Goal: Transaction & Acquisition: Purchase product/service

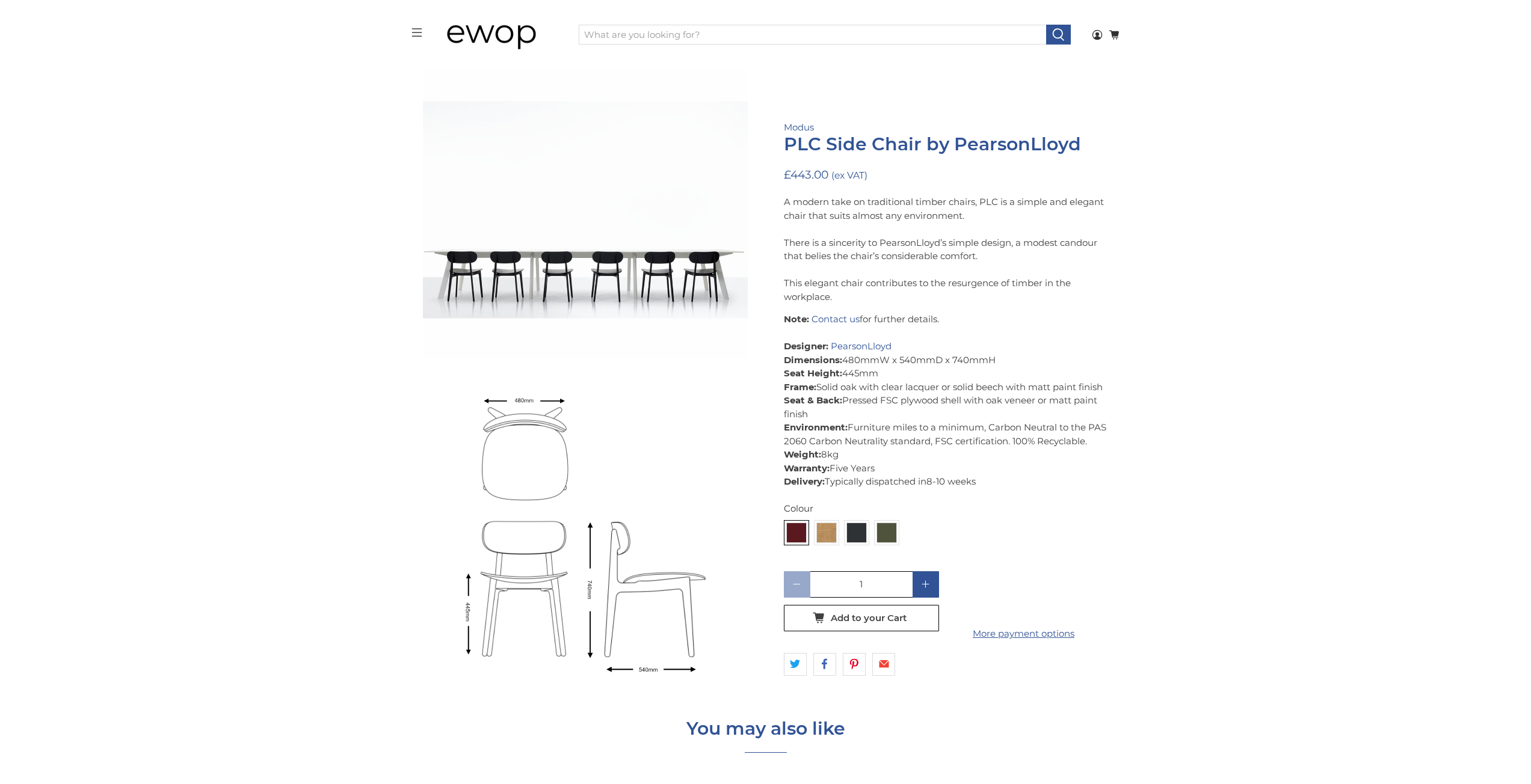
scroll to position [1456, 0]
click at [831, 534] on img at bounding box center [827, 533] width 20 height 20
click at [0, 0] on input "radio" at bounding box center [0, 0] width 0 height 0
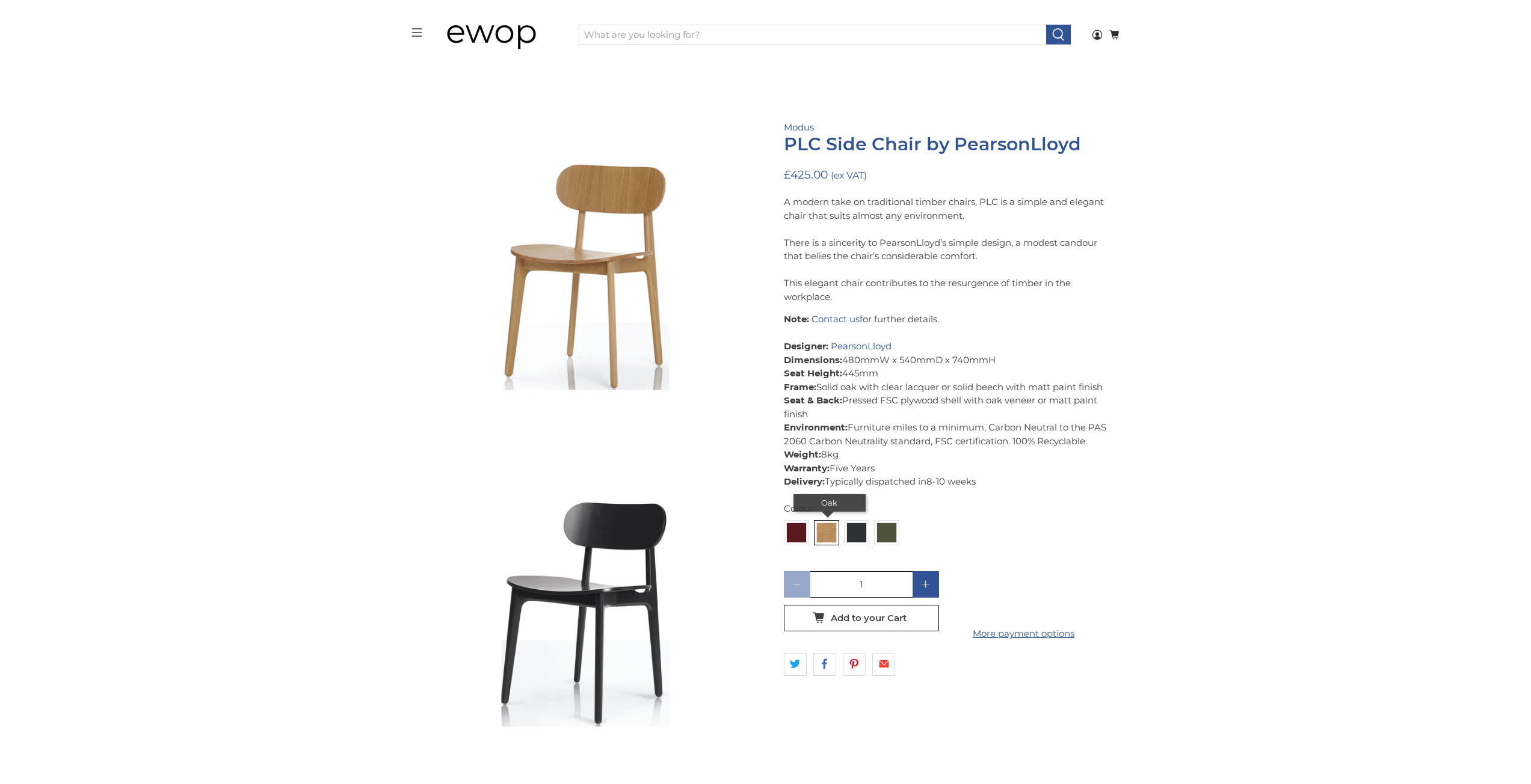
scroll to position [413, 0]
click at [799, 123] on link "Modus" at bounding box center [799, 127] width 30 height 11
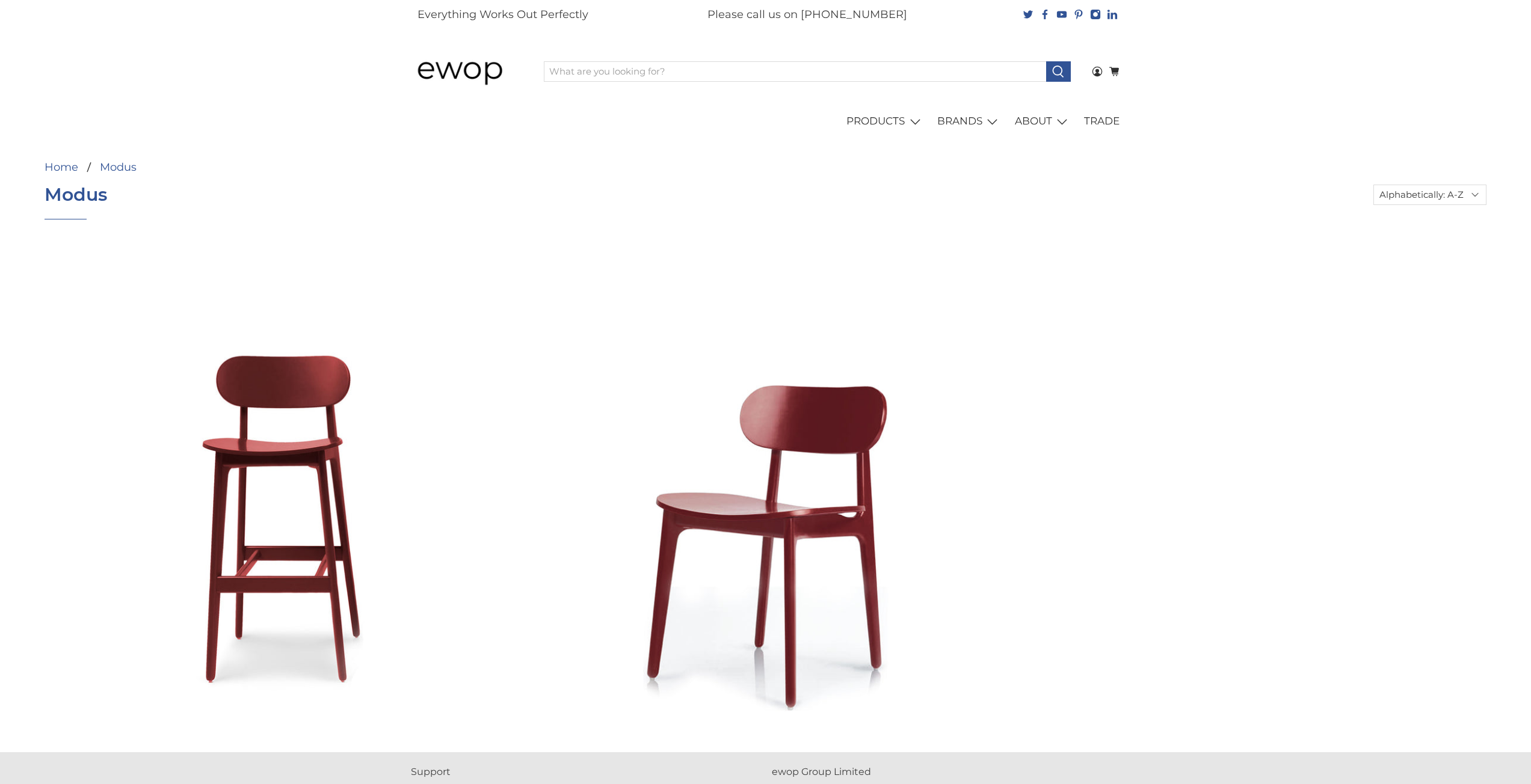
select select "title-ascending"
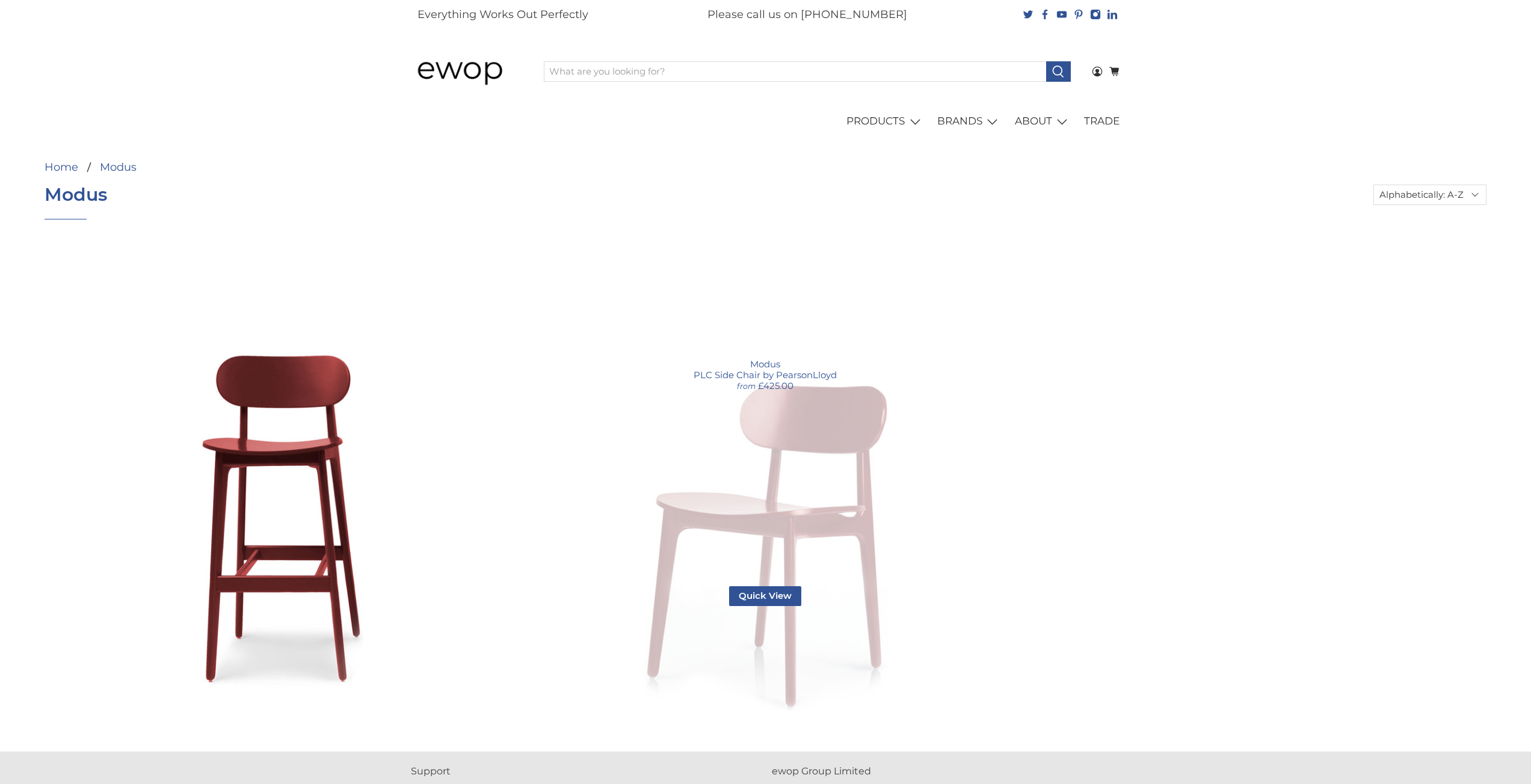
click at [771, 500] on link "PLC Side Chair by PearsonLloyd" at bounding box center [766, 480] width 473 height 473
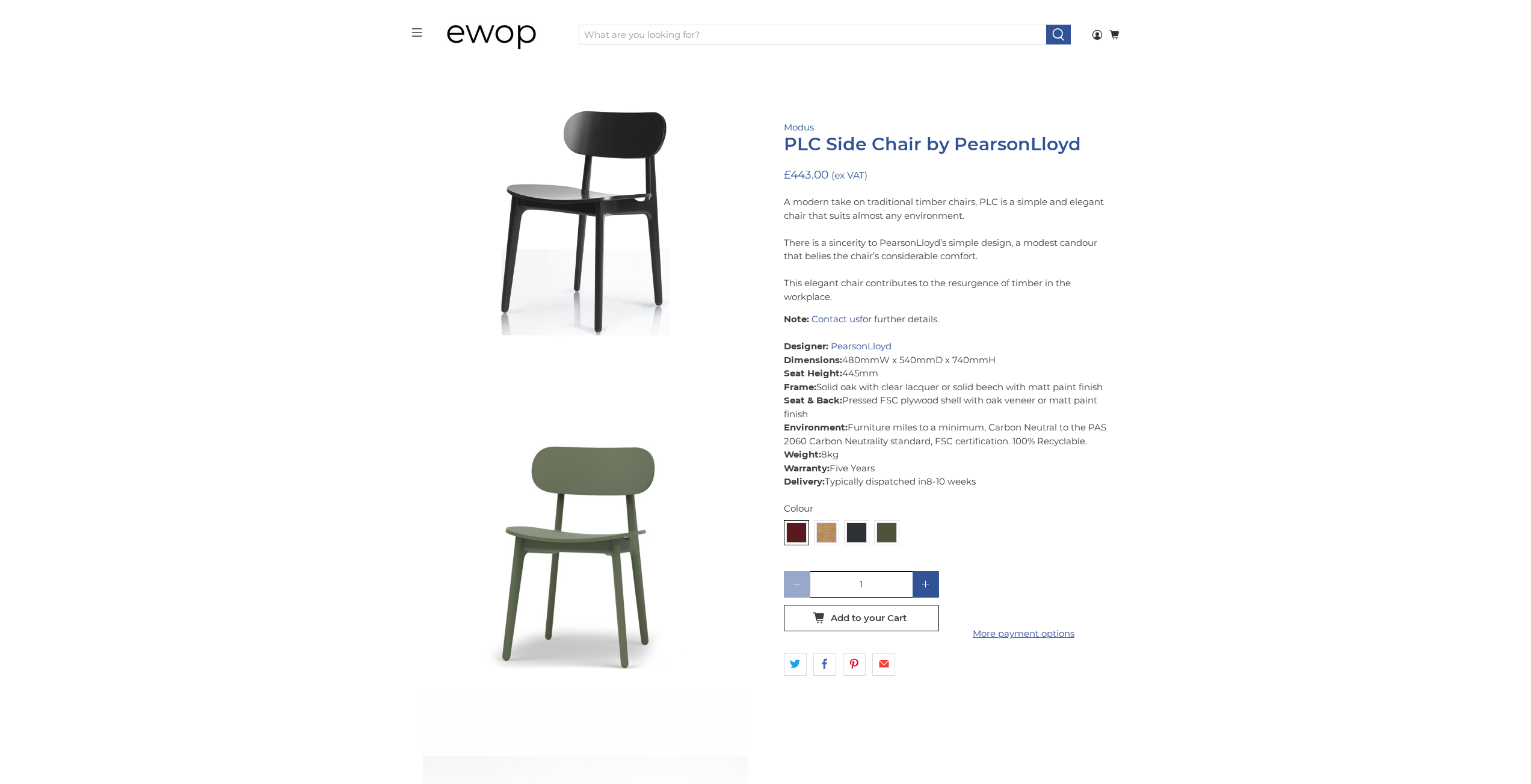
scroll to position [628, 0]
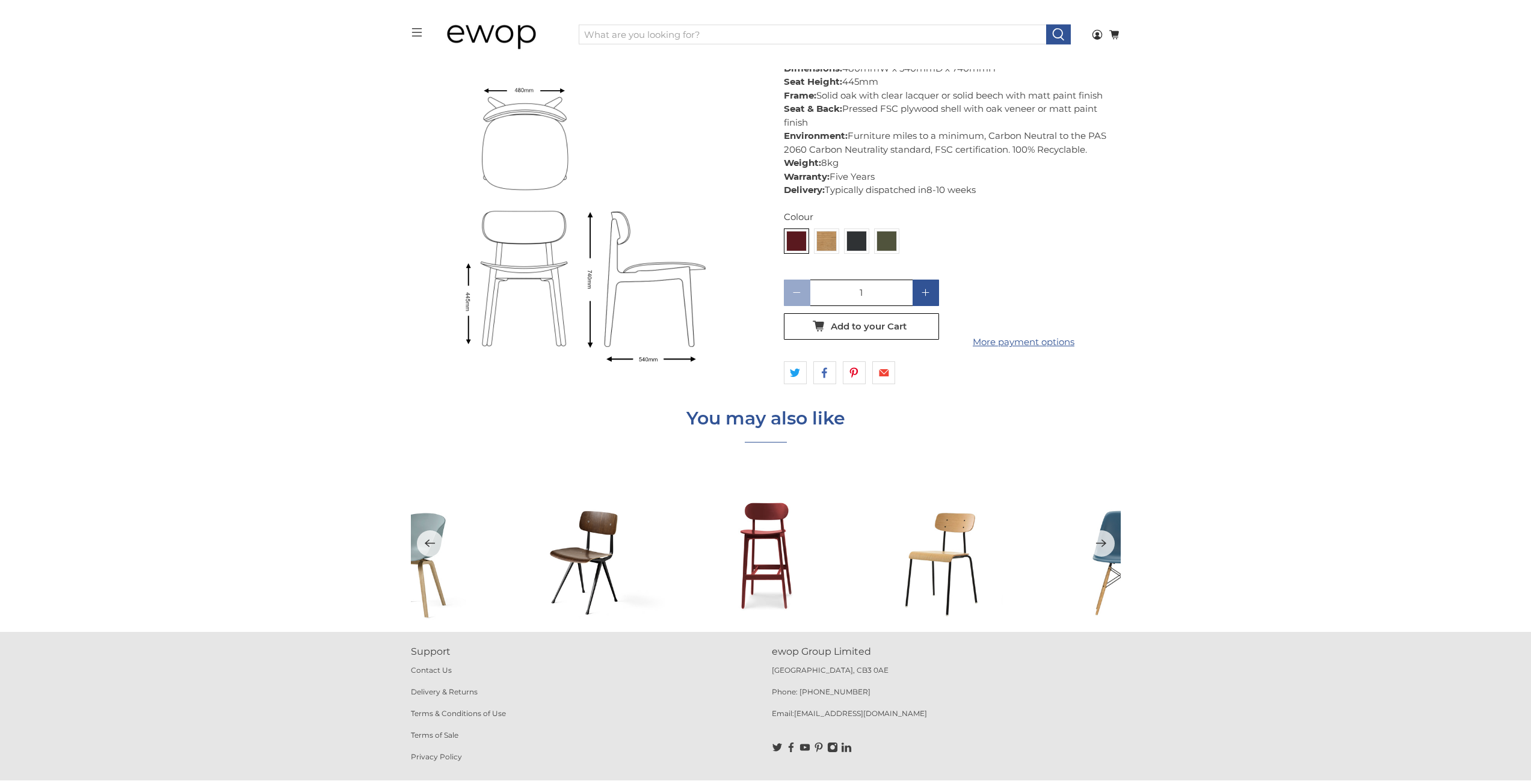
scroll to position [1813, 0]
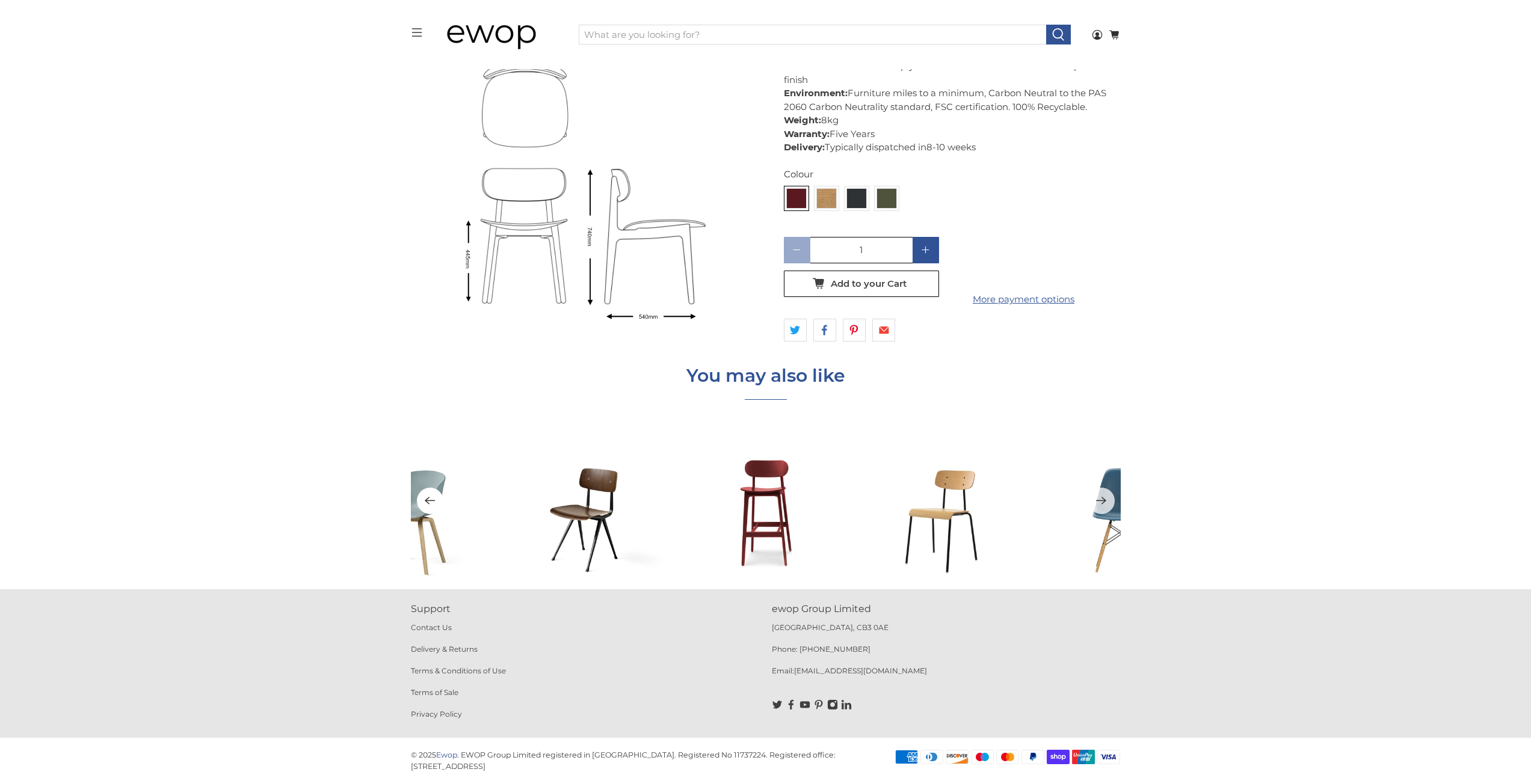
click at [440, 509] on button "Previous" at bounding box center [429, 500] width 26 height 26
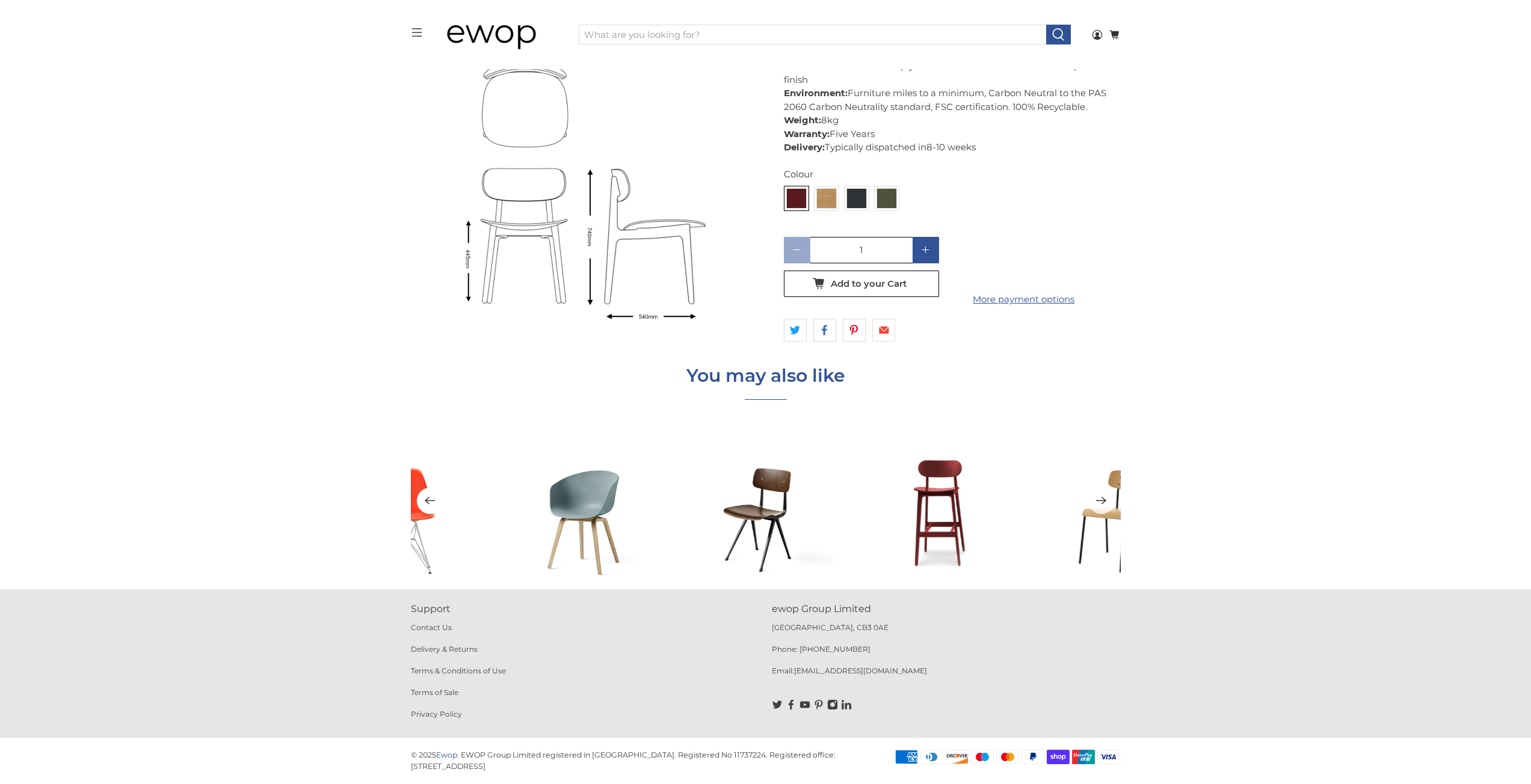
click at [439, 509] on button "Previous" at bounding box center [429, 500] width 26 height 26
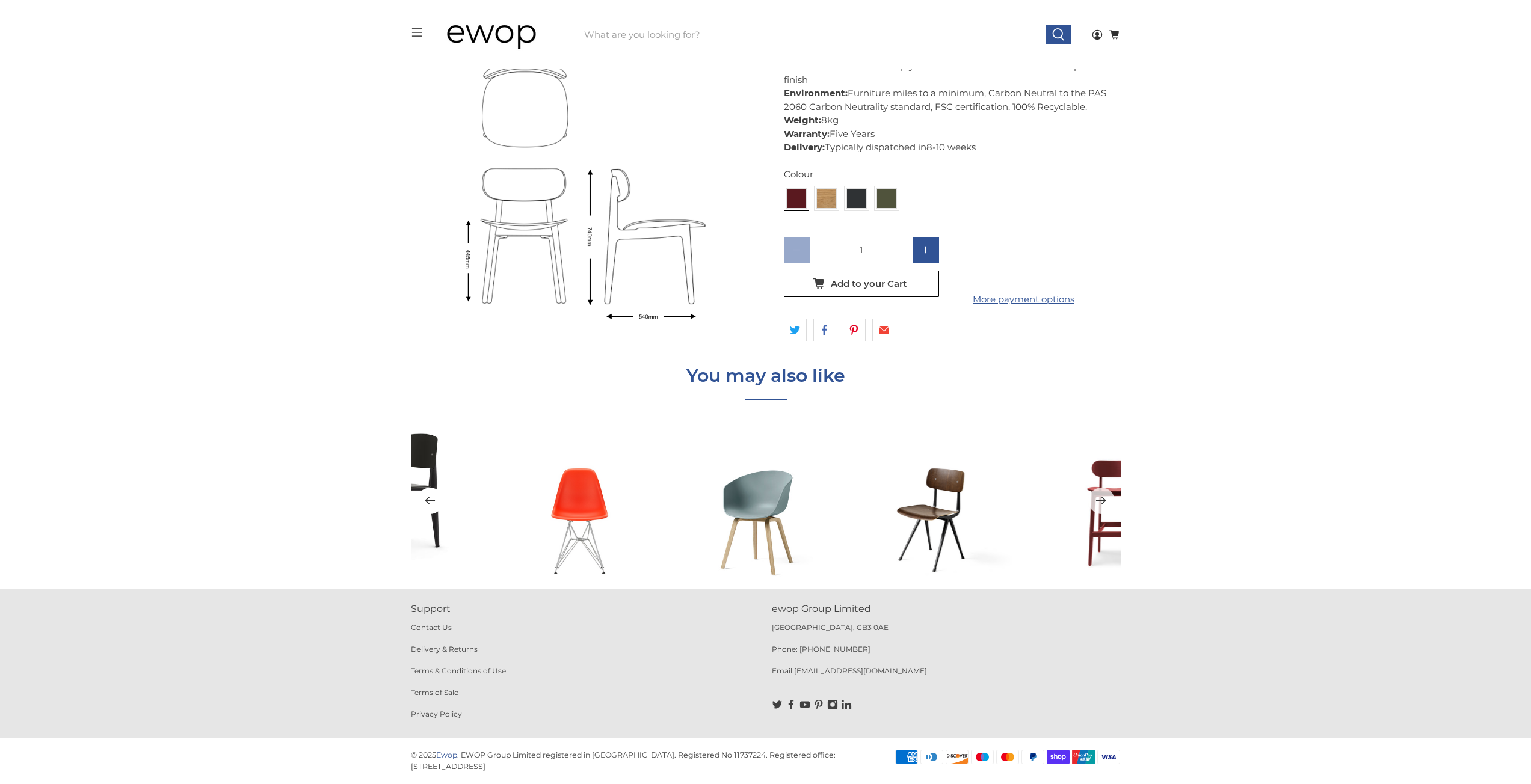
click at [438, 510] on button "Previous" at bounding box center [429, 500] width 26 height 26
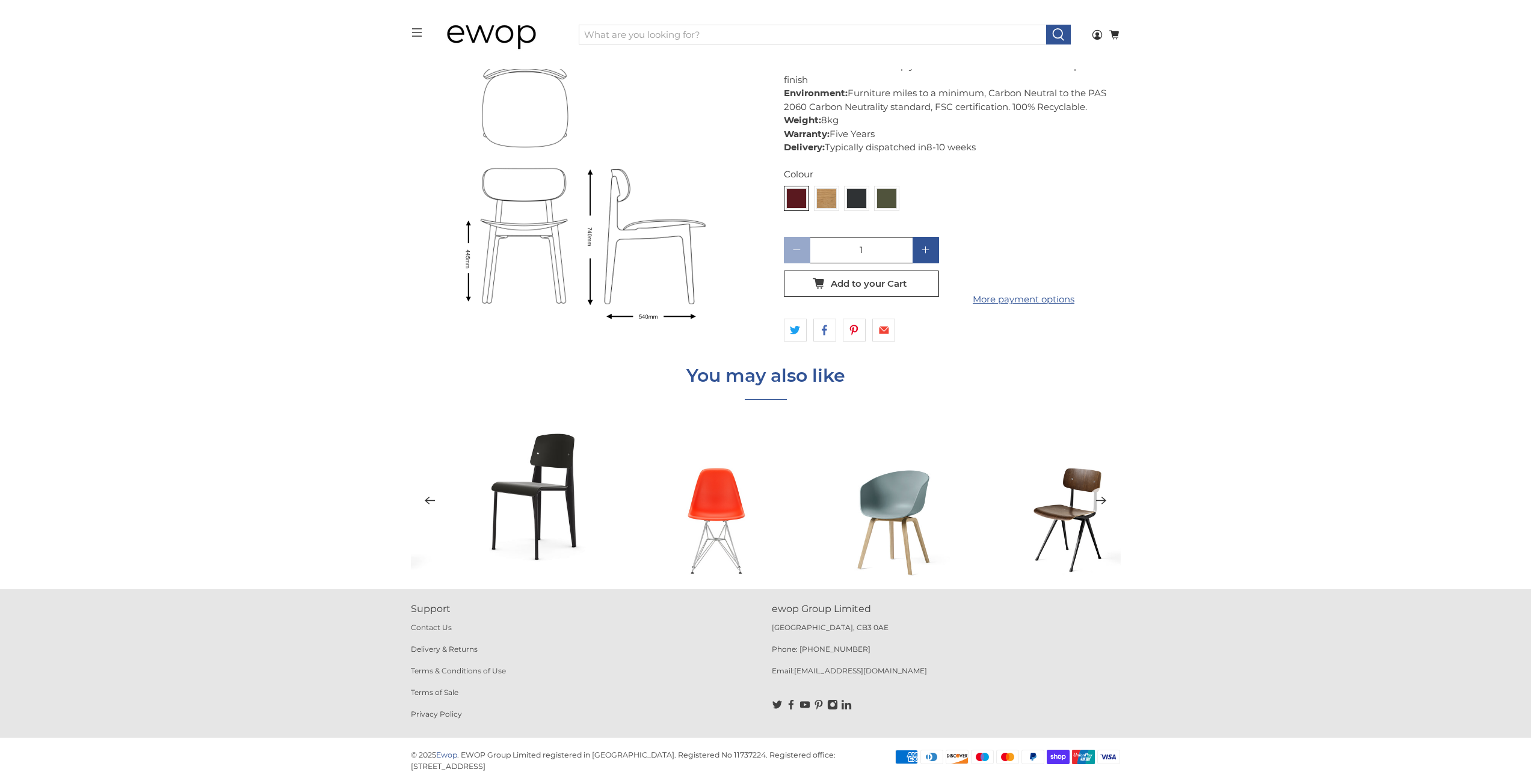
click at [438, 510] on button "Previous" at bounding box center [429, 500] width 26 height 26
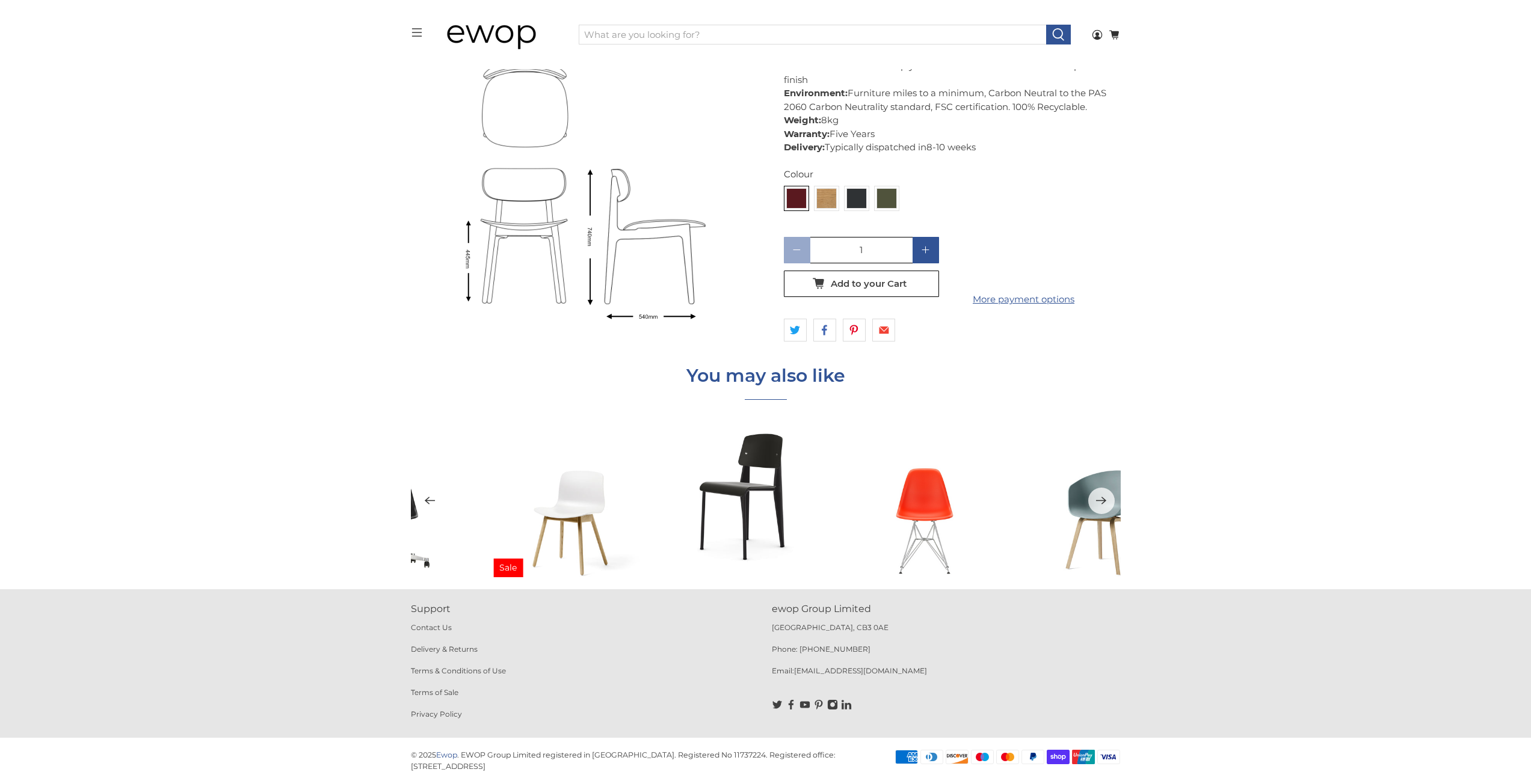
click at [438, 510] on button "Previous" at bounding box center [429, 500] width 26 height 26
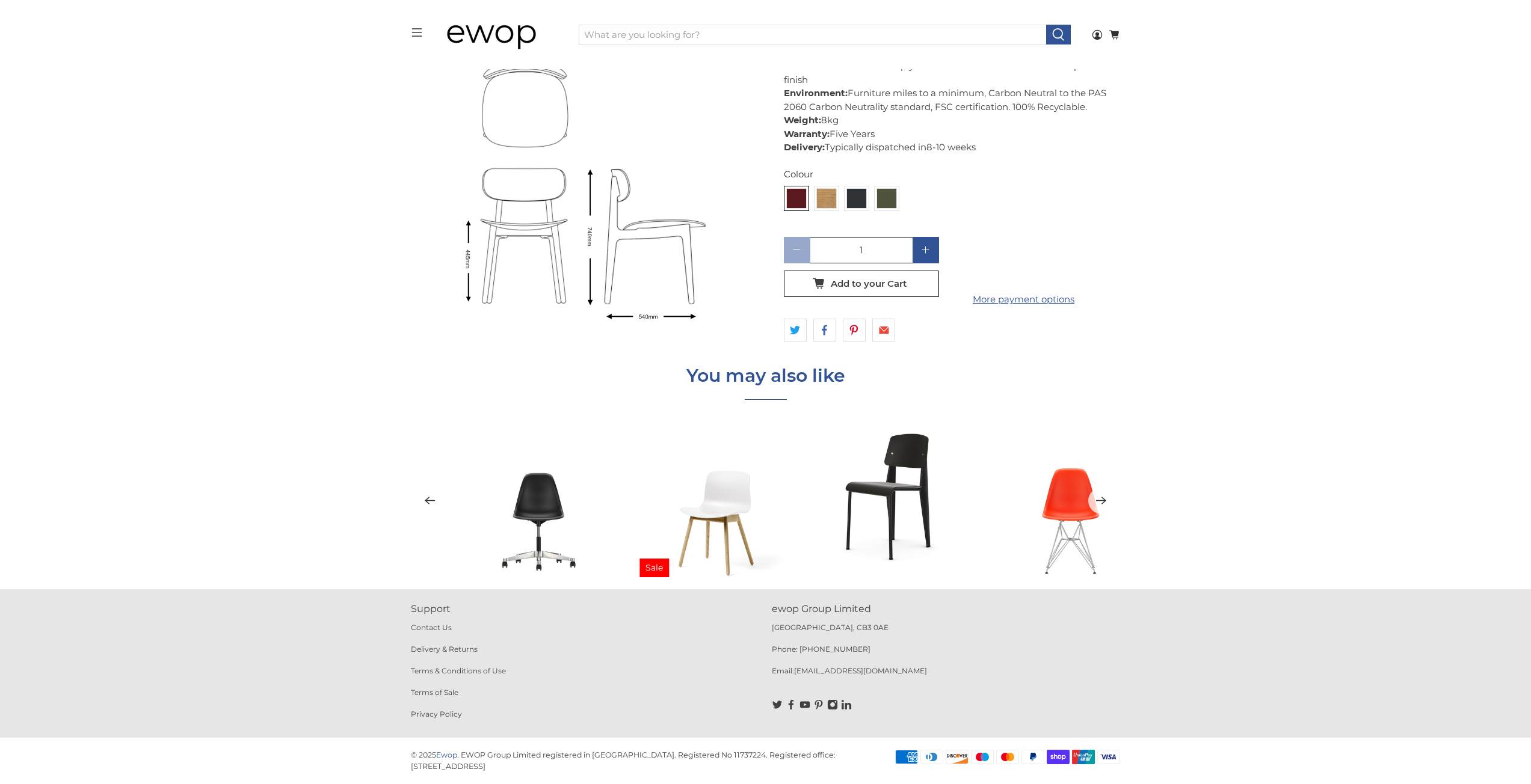
click at [438, 510] on button "Previous" at bounding box center [429, 500] width 26 height 26
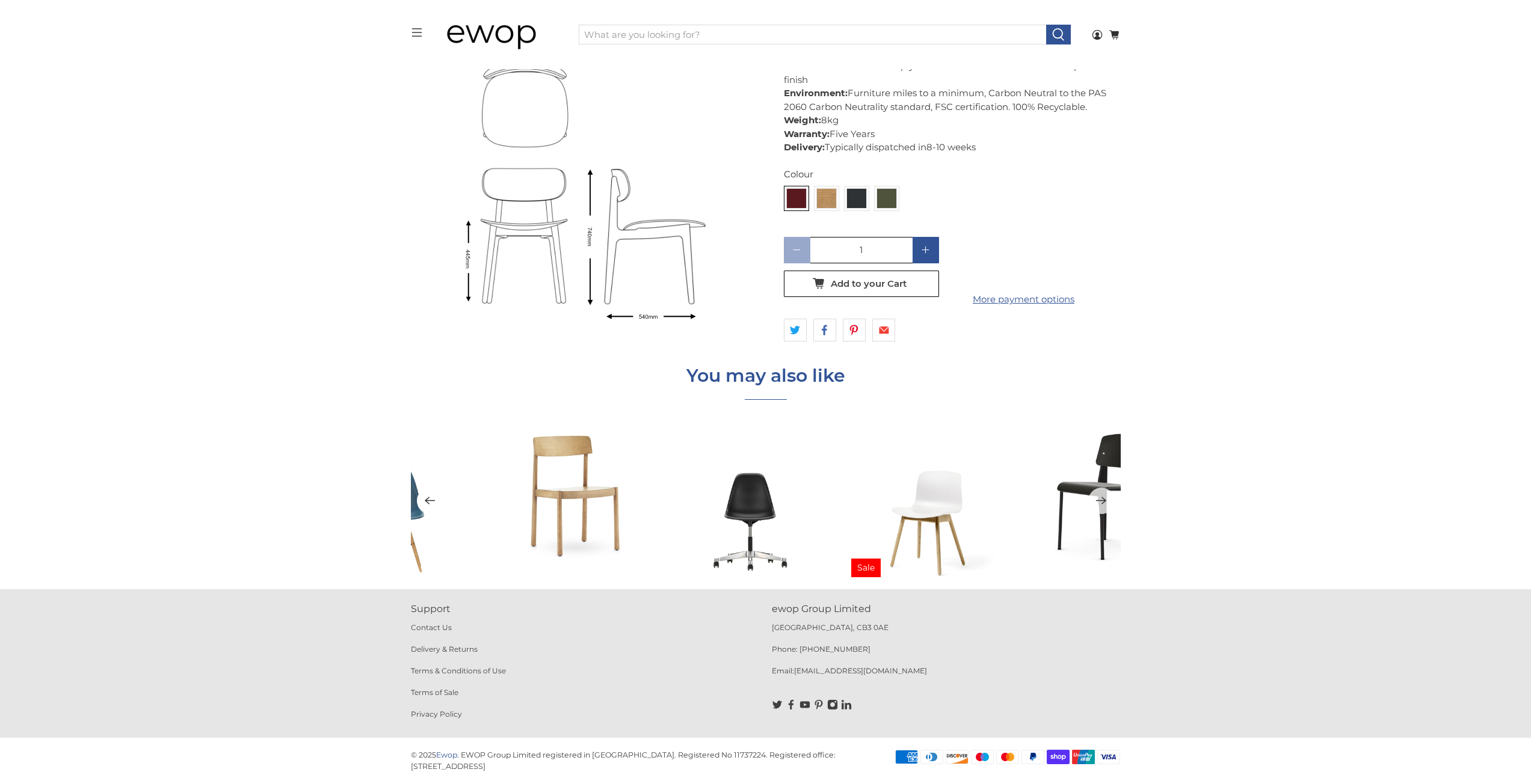
click at [438, 510] on button "Previous" at bounding box center [429, 500] width 26 height 26
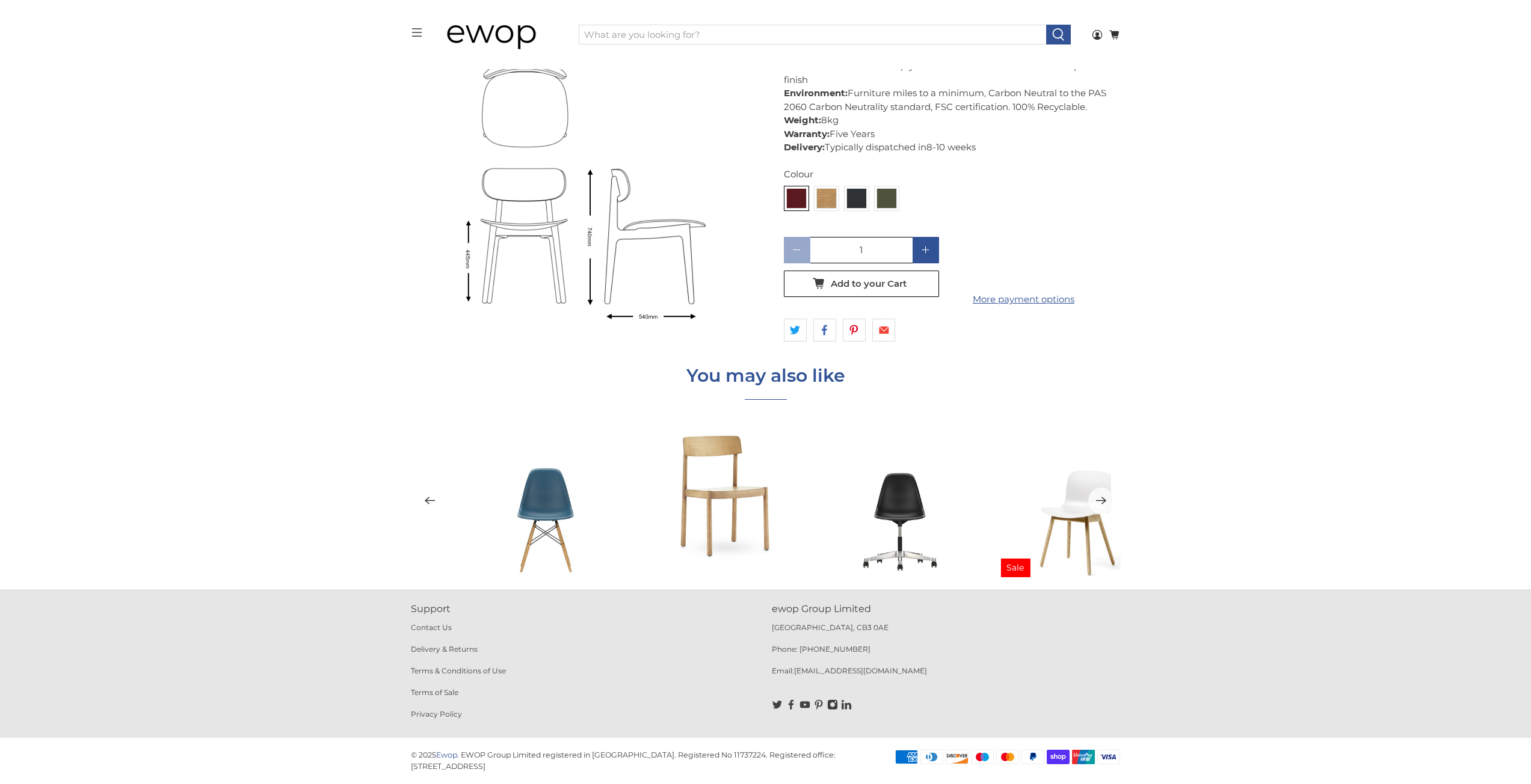
click at [438, 509] on button "Previous" at bounding box center [429, 500] width 26 height 26
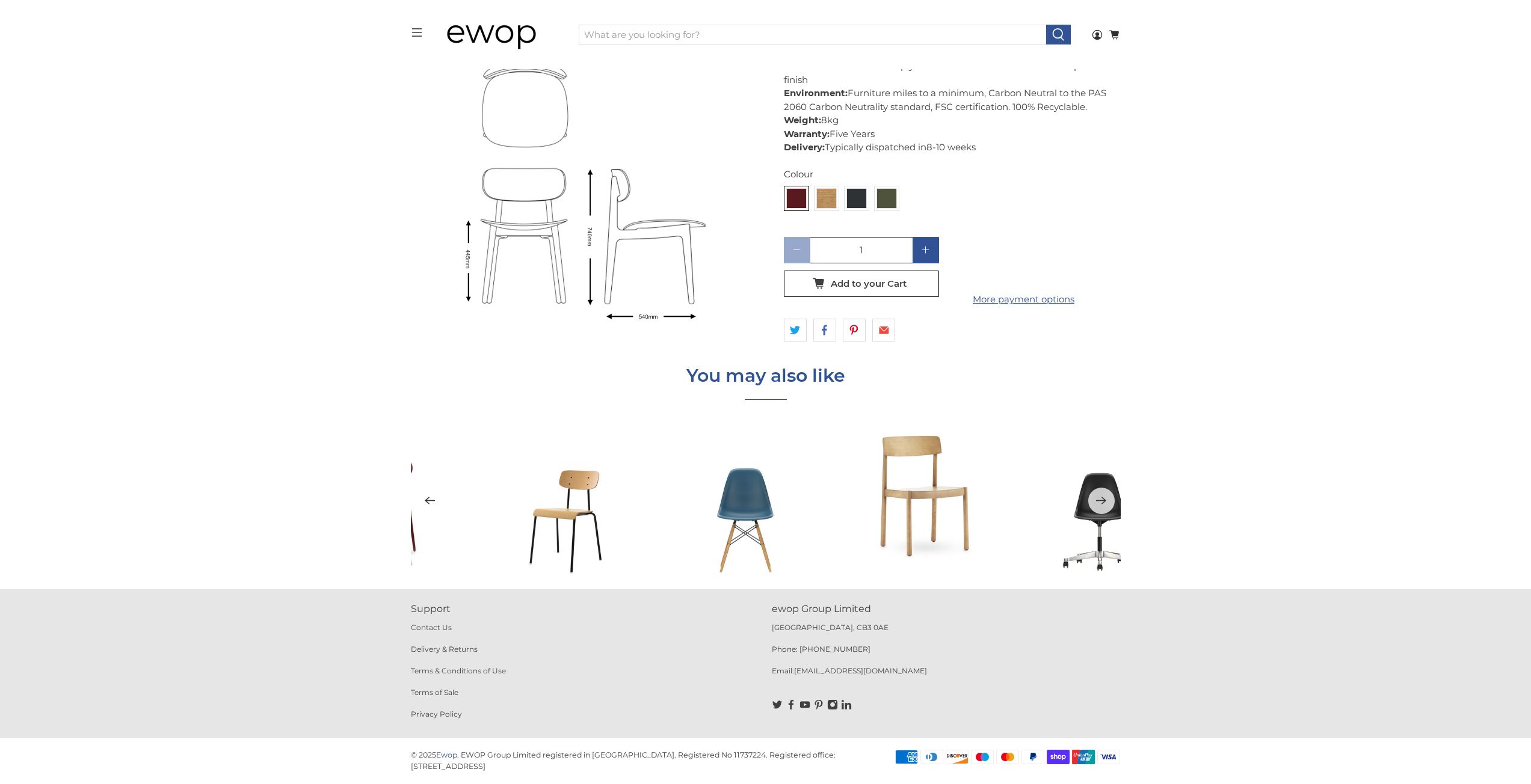
click at [438, 510] on button "Previous" at bounding box center [429, 500] width 26 height 26
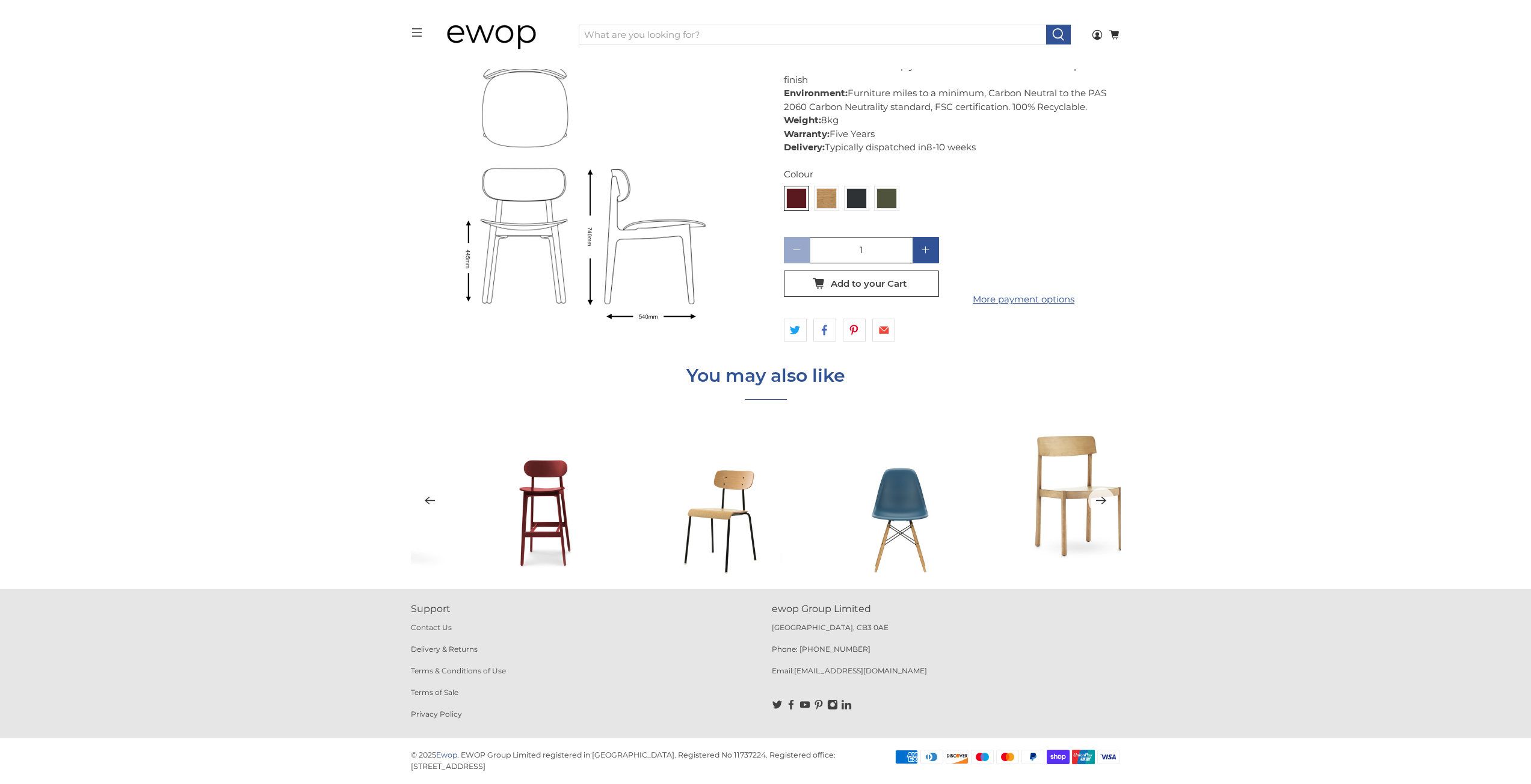
click at [438, 510] on button "Previous" at bounding box center [429, 500] width 26 height 26
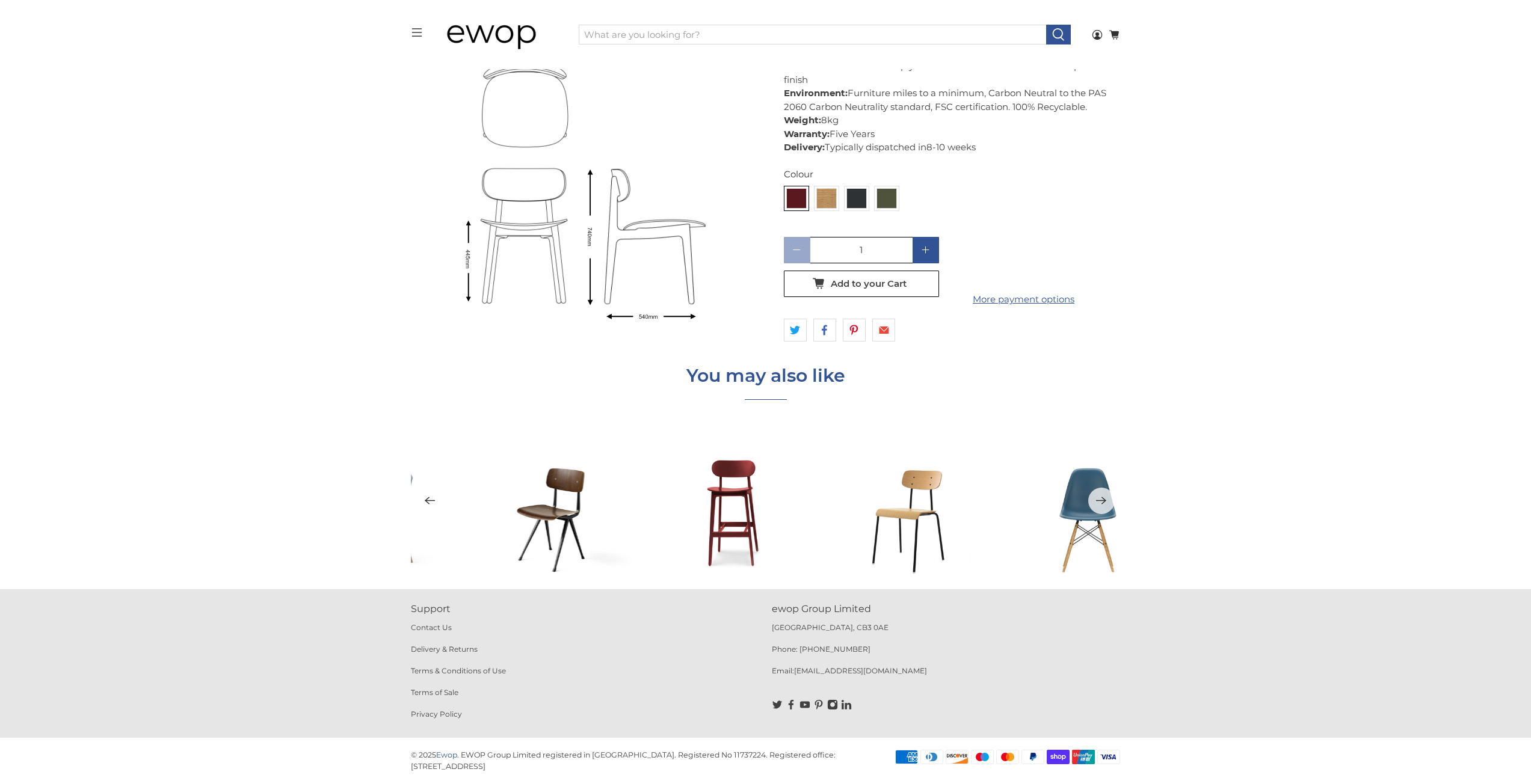
click at [438, 510] on button "Previous" at bounding box center [429, 500] width 26 height 26
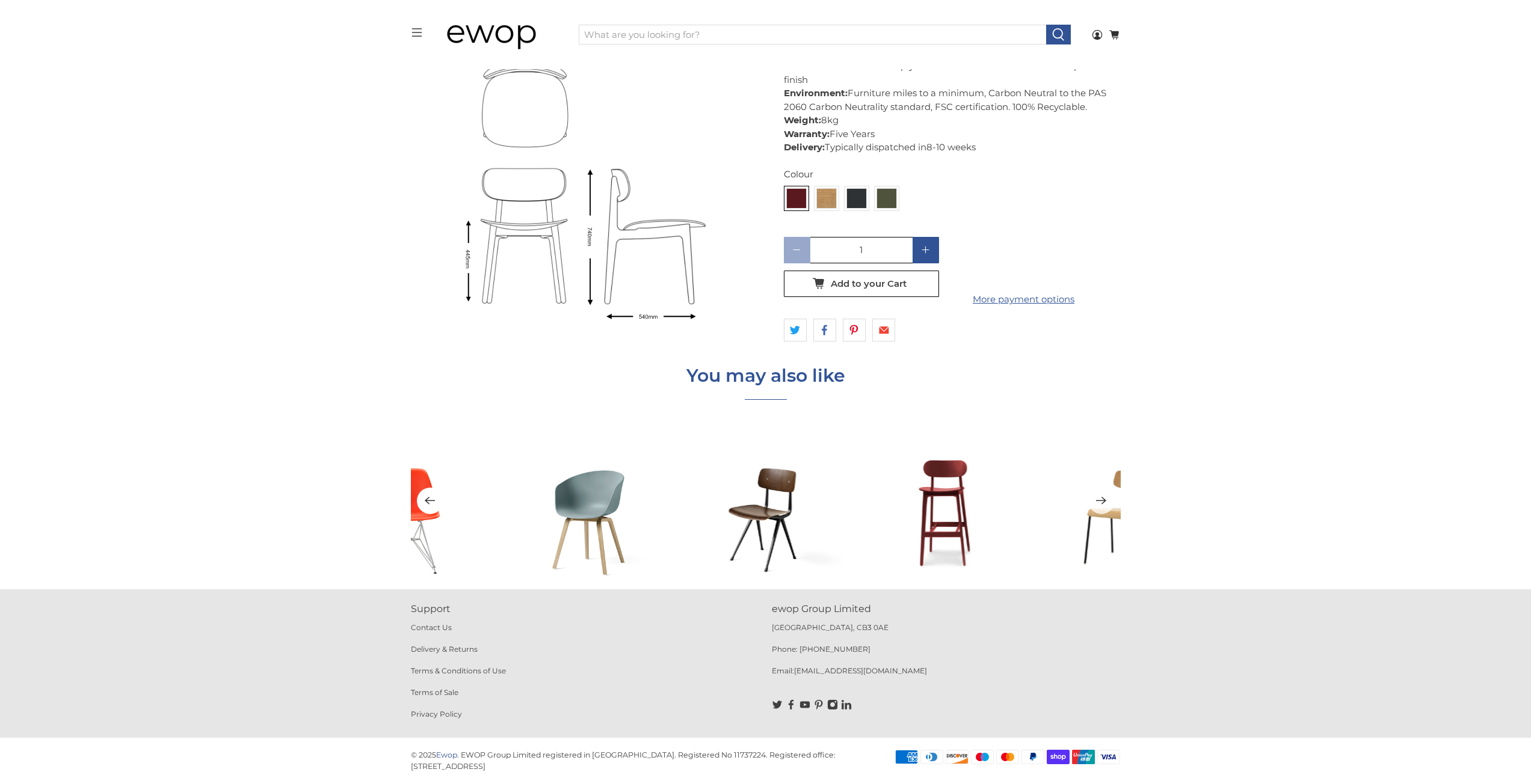
click at [438, 510] on button "Previous" at bounding box center [429, 500] width 26 height 26
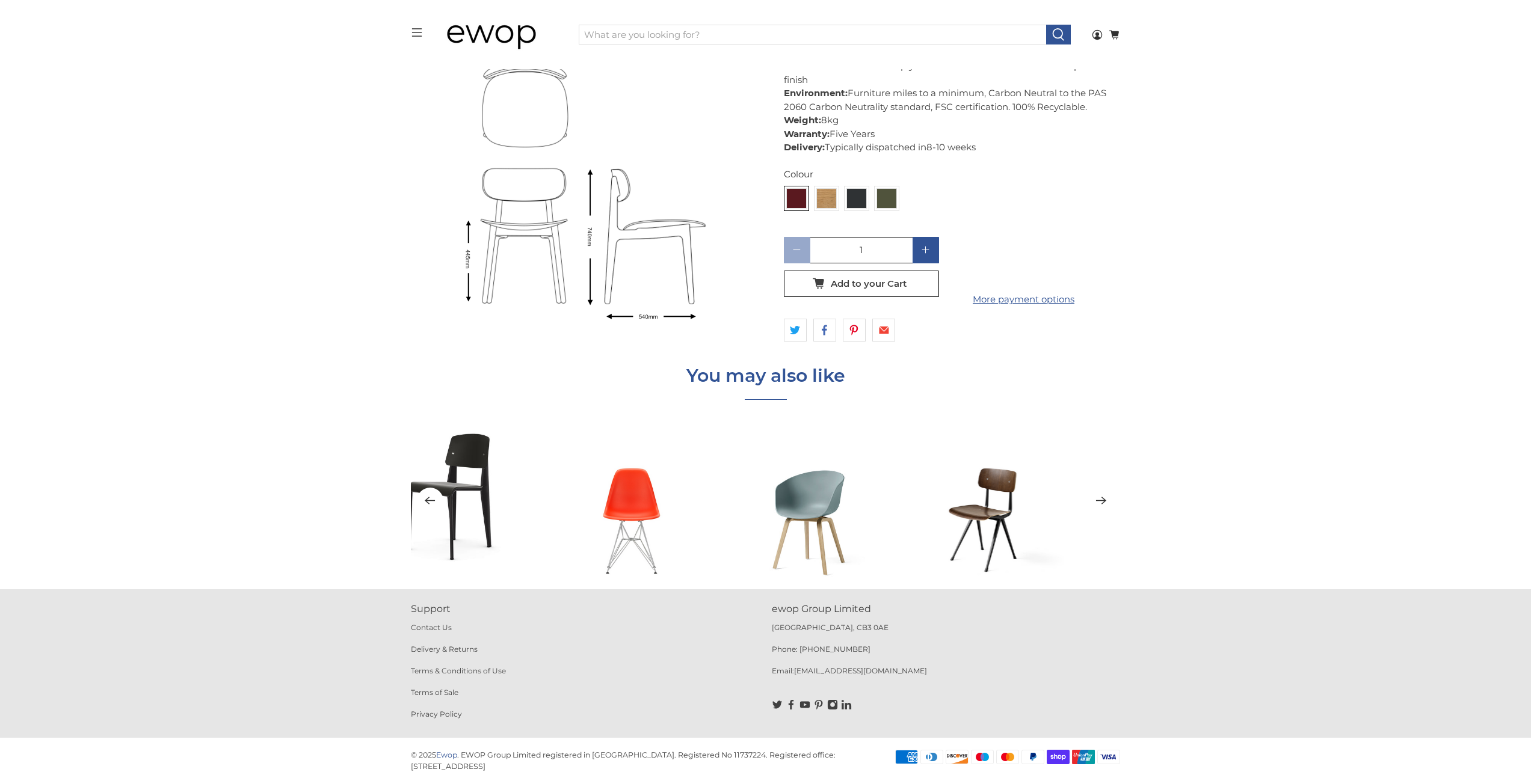
click at [438, 510] on button "Previous" at bounding box center [429, 500] width 26 height 26
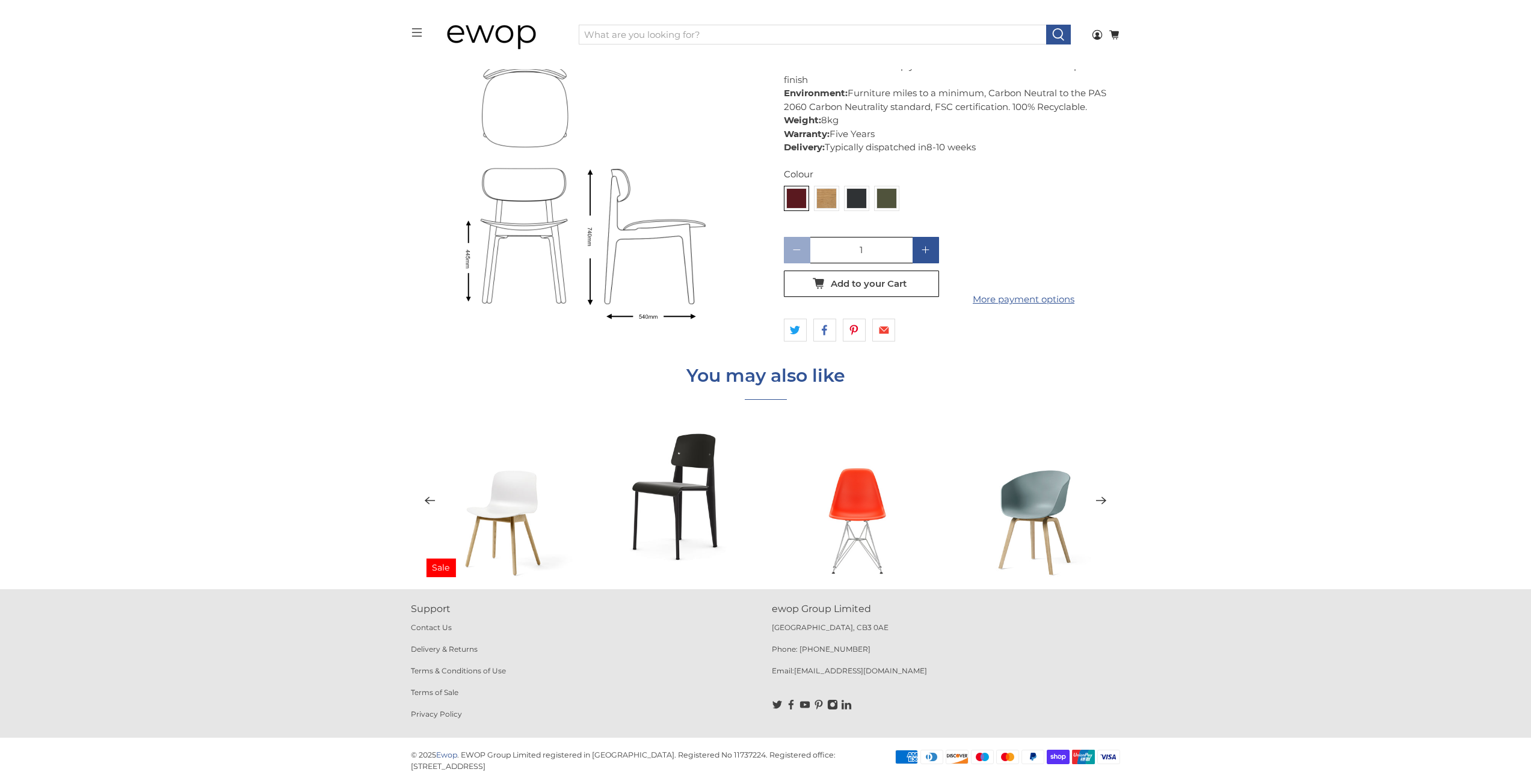
click at [438, 510] on button "Previous" at bounding box center [429, 500] width 26 height 26
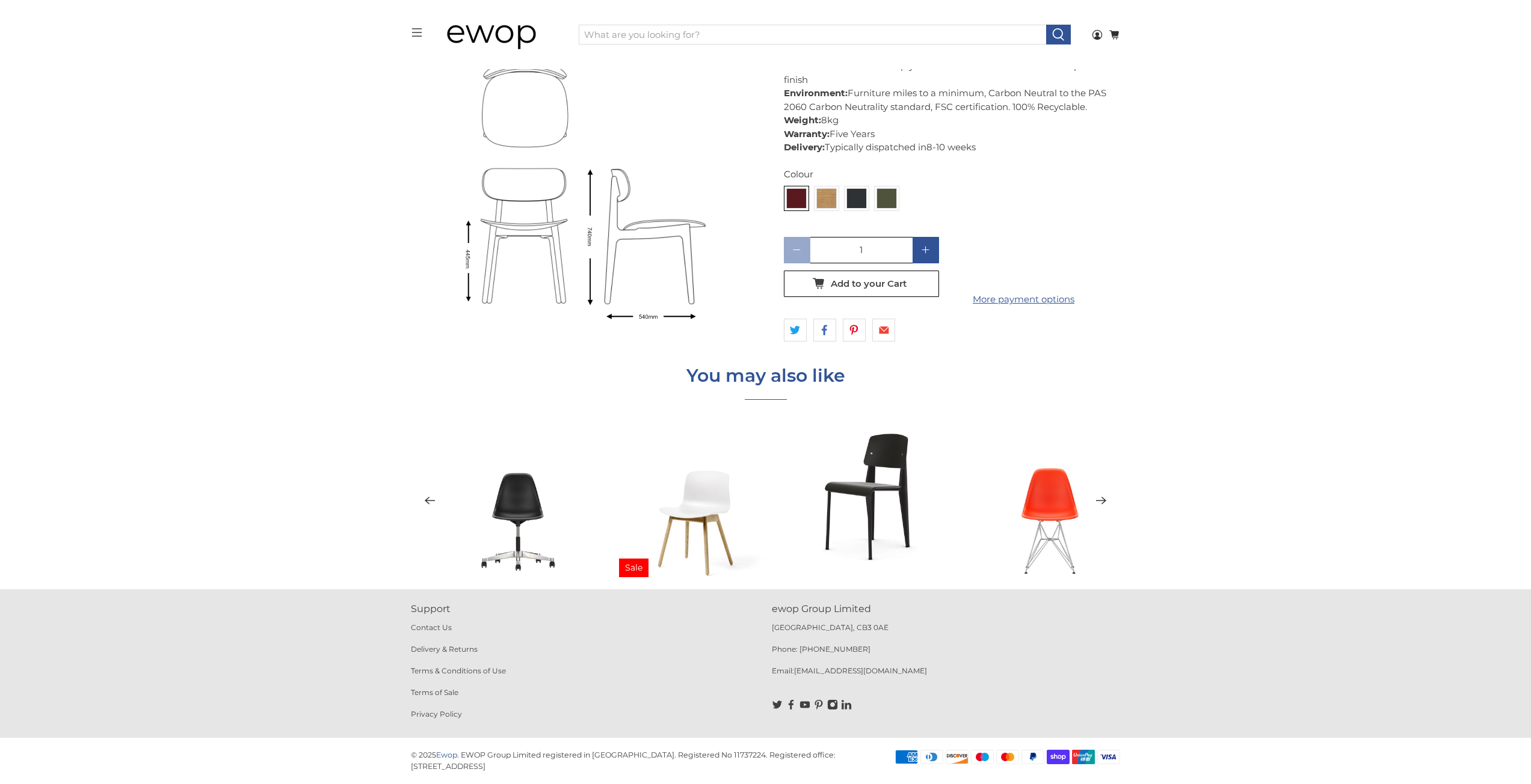
click at [438, 510] on button "Previous" at bounding box center [429, 500] width 26 height 26
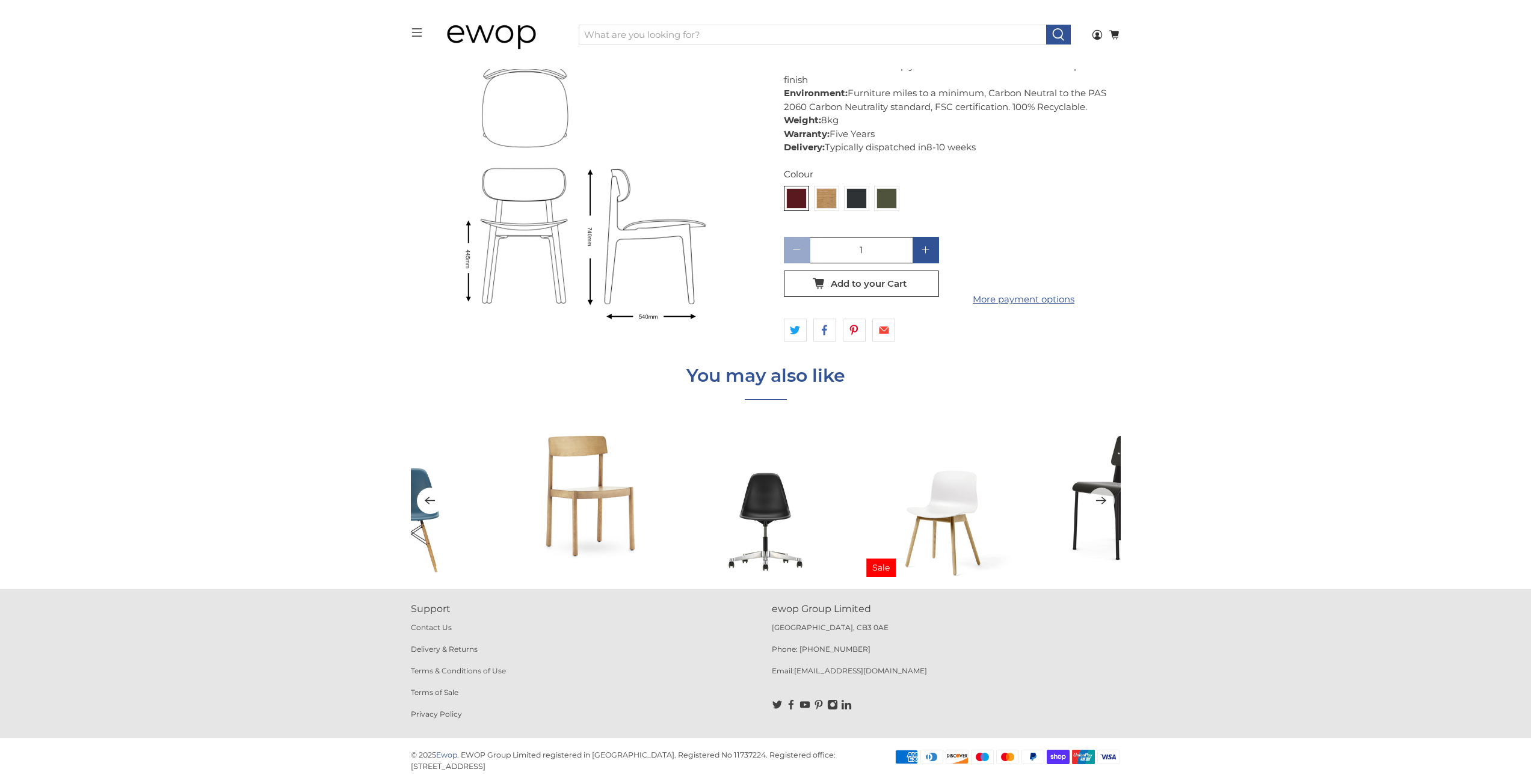
click at [438, 510] on button "Previous" at bounding box center [429, 500] width 26 height 26
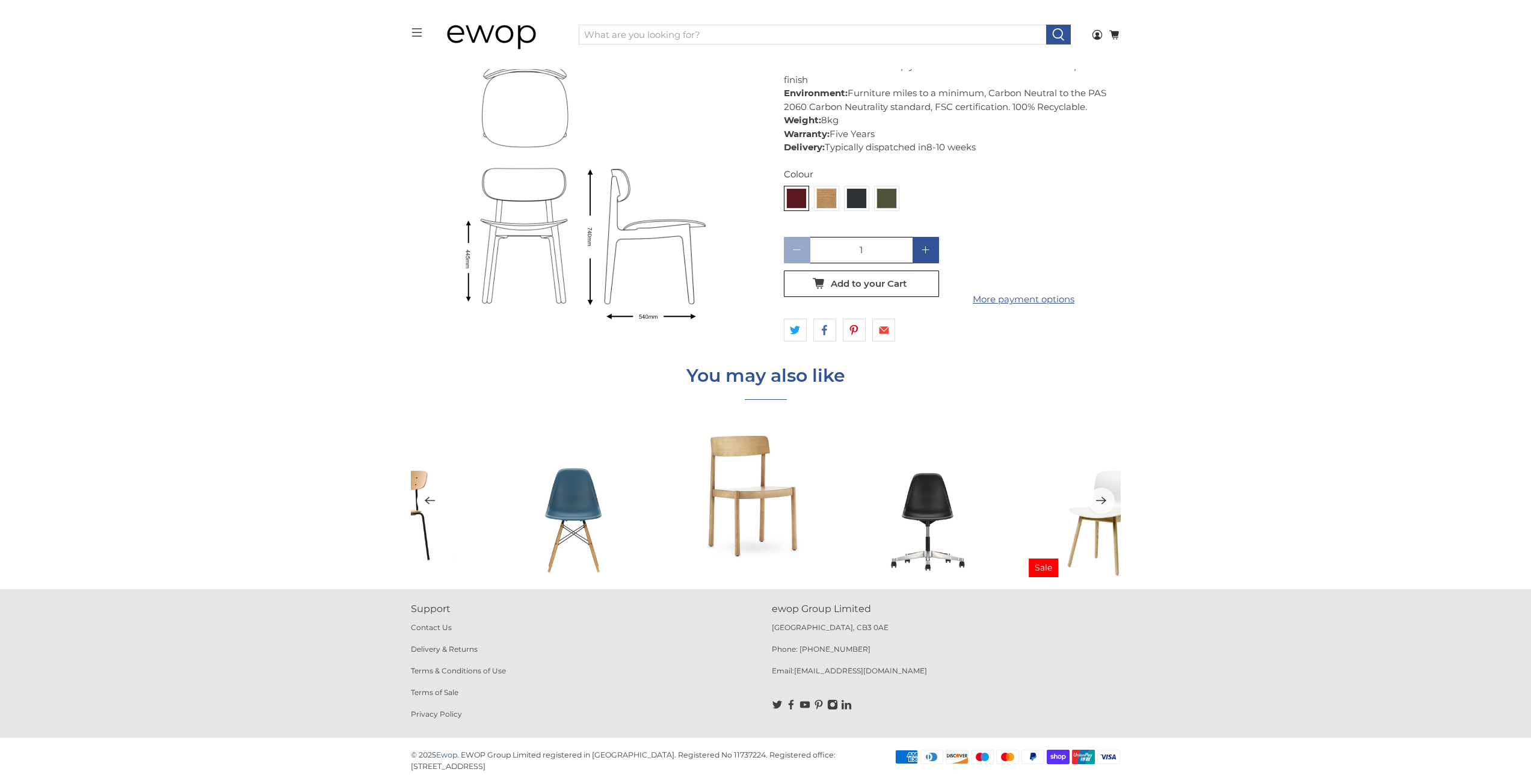
click at [438, 510] on button "Previous" at bounding box center [429, 500] width 26 height 26
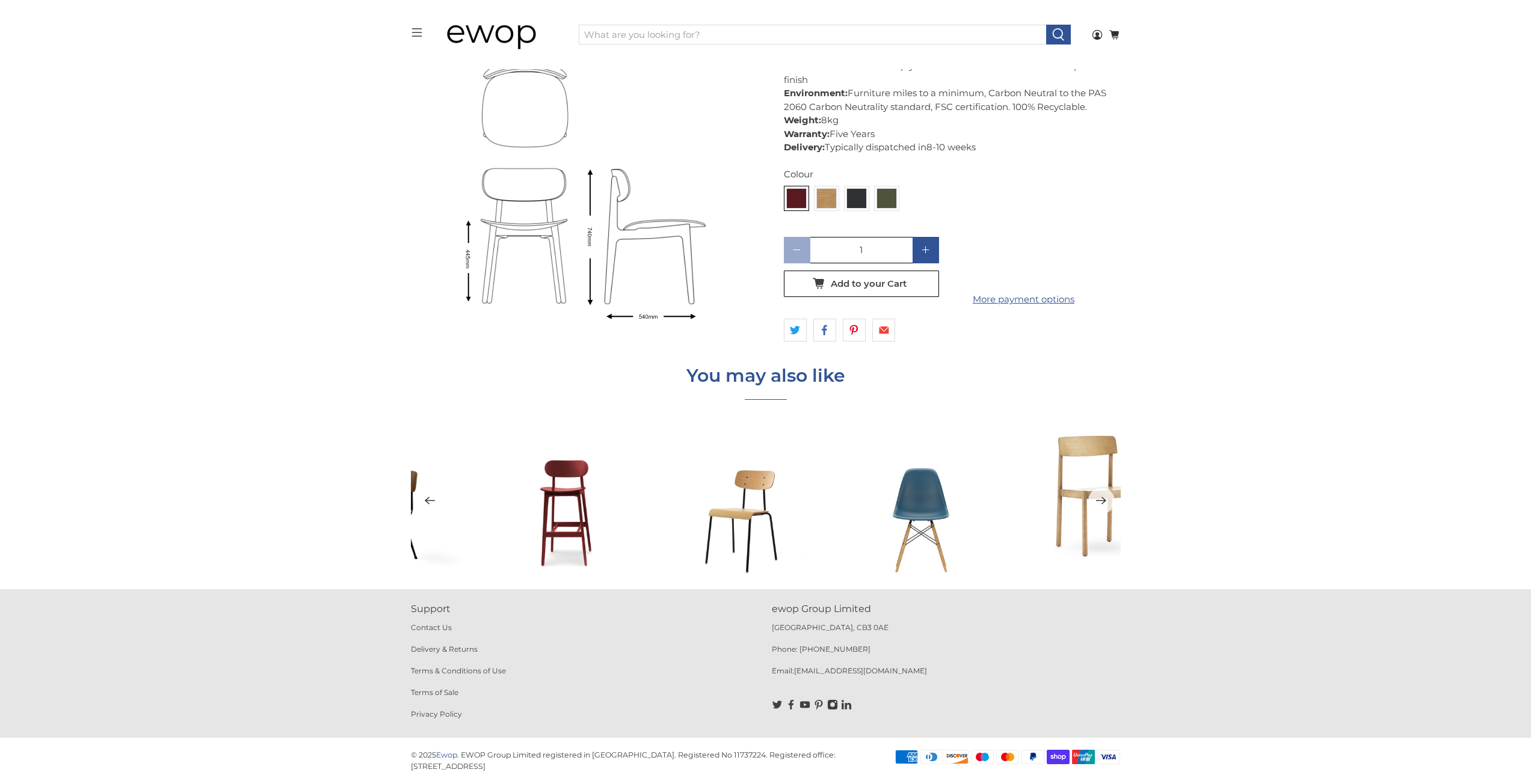
click at [341, 476] on div "You may also like Modus PLC Bar Stool from £580.00" at bounding box center [766, 471] width 1531 height 236
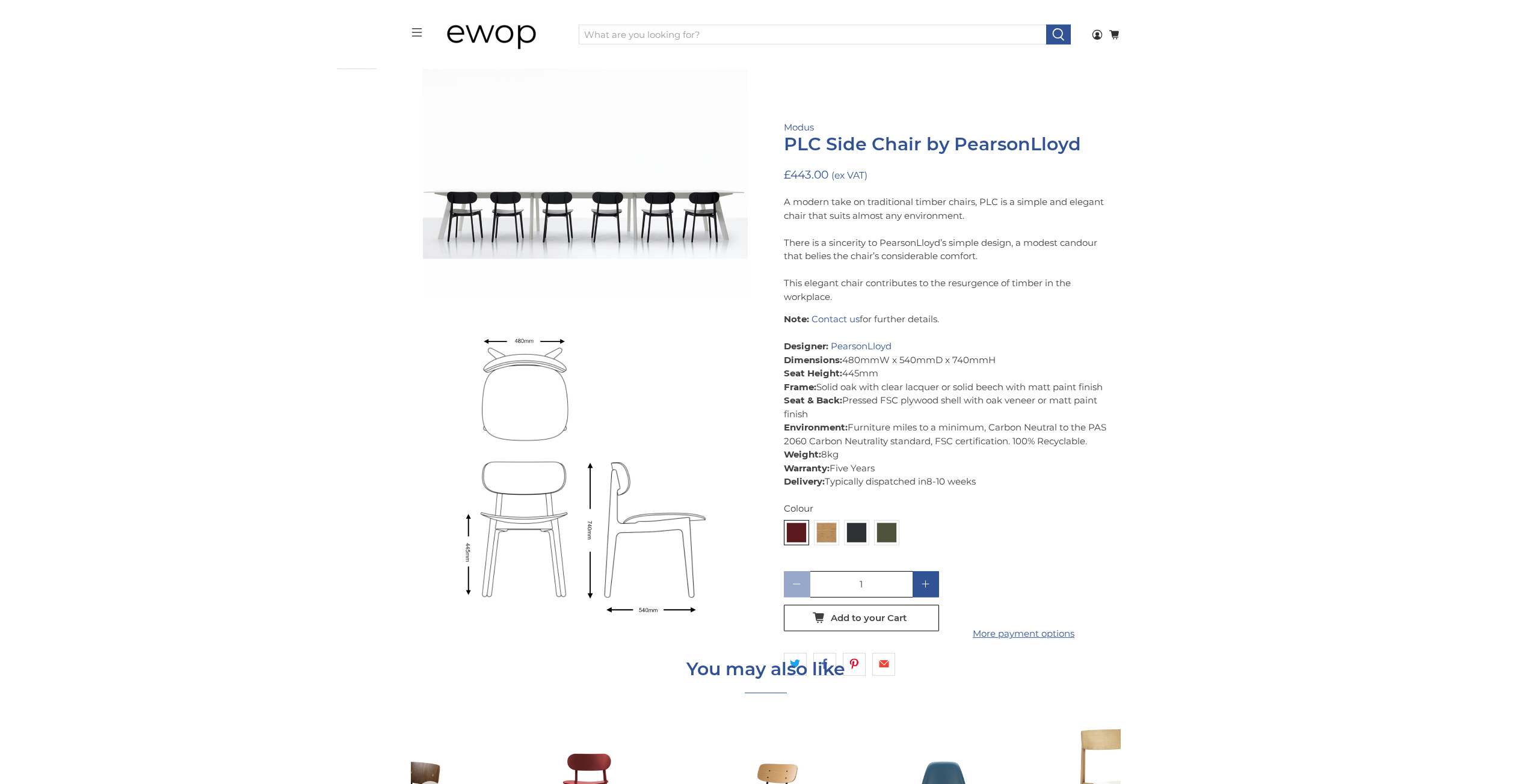
scroll to position [1284, 0]
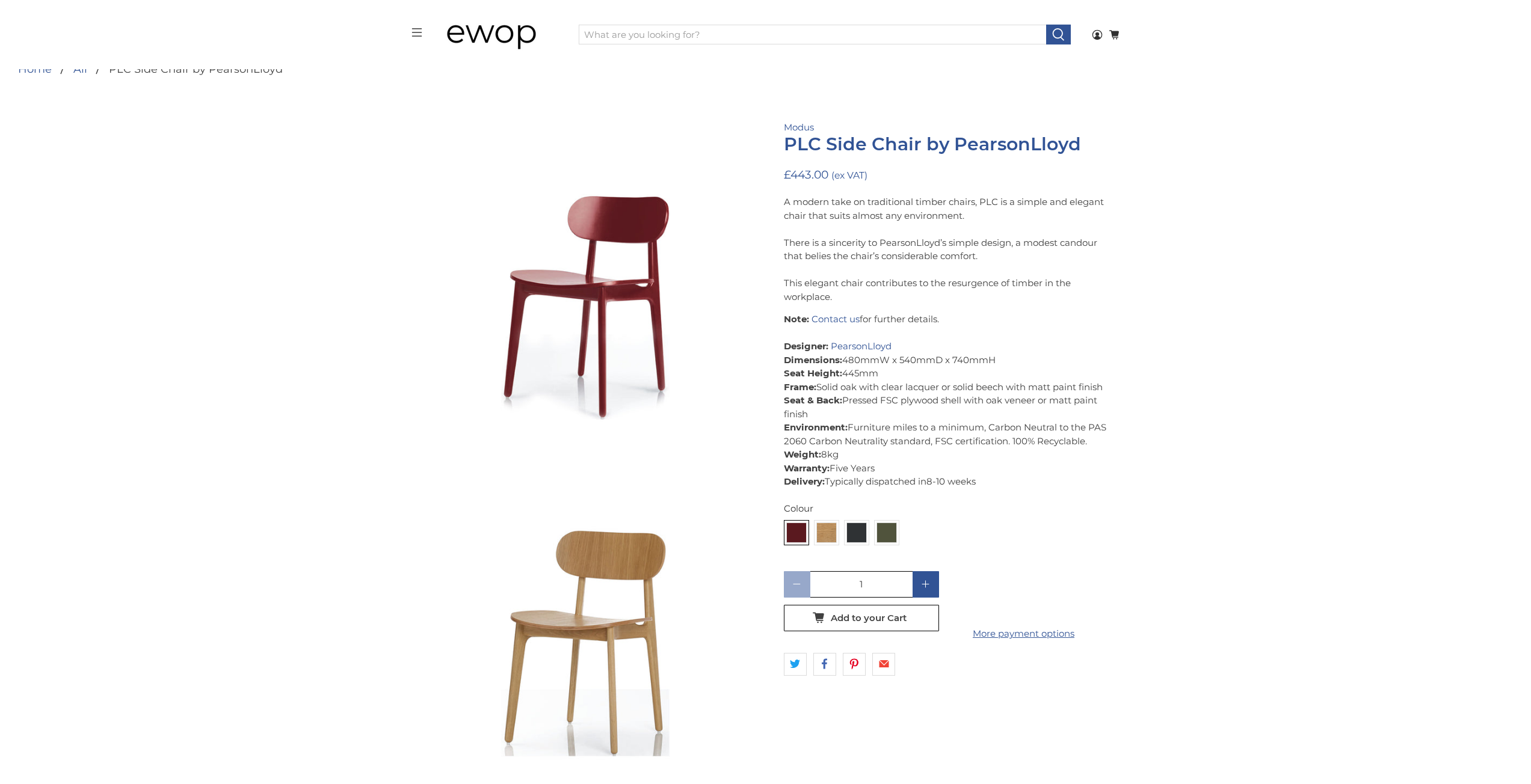
scroll to position [48, 0]
